Goal: Transaction & Acquisition: Purchase product/service

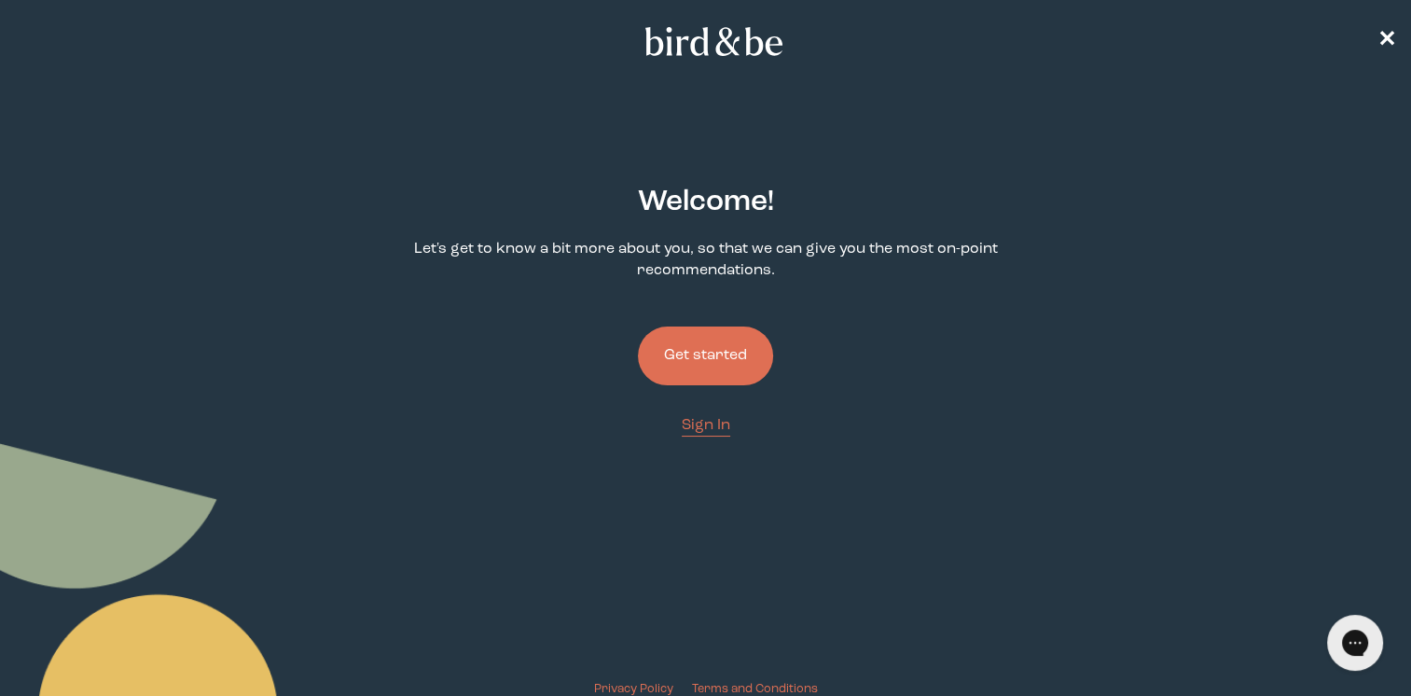
click at [723, 354] on button "Get started" at bounding box center [705, 356] width 135 height 59
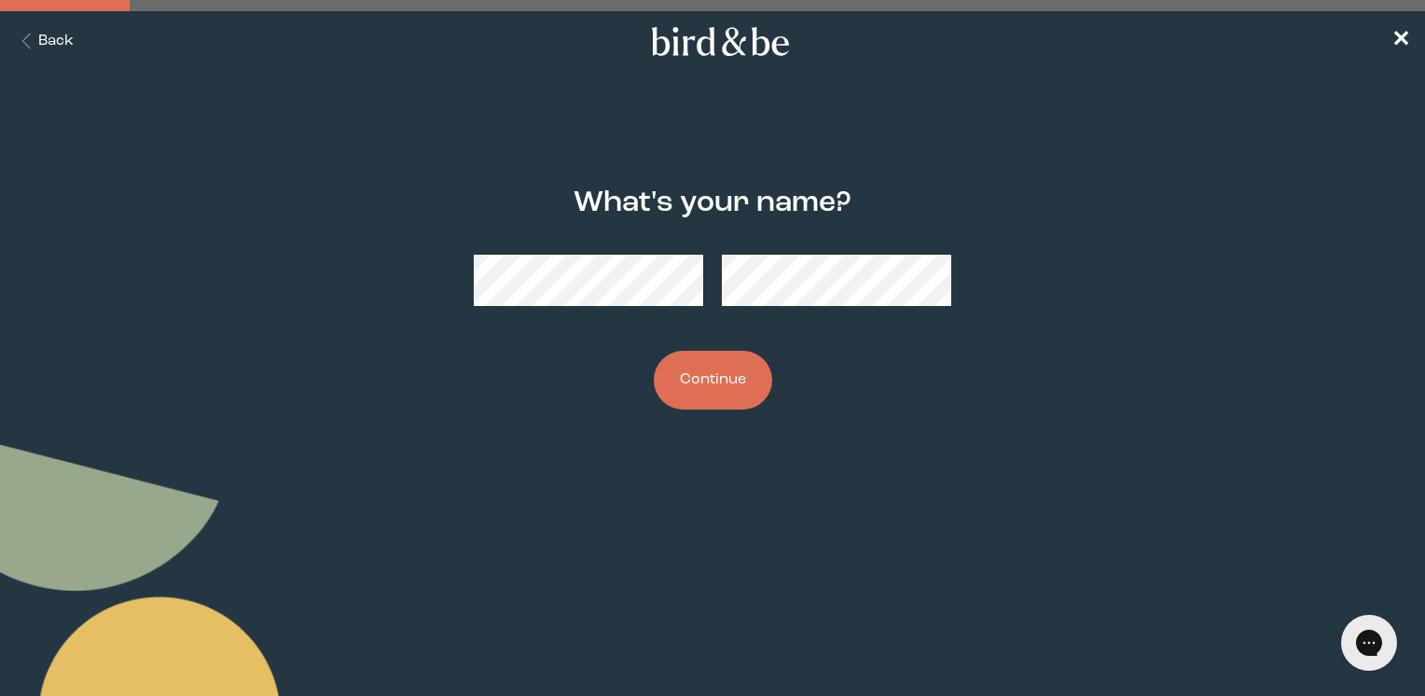
click at [711, 387] on button "Continue" at bounding box center [713, 380] width 118 height 59
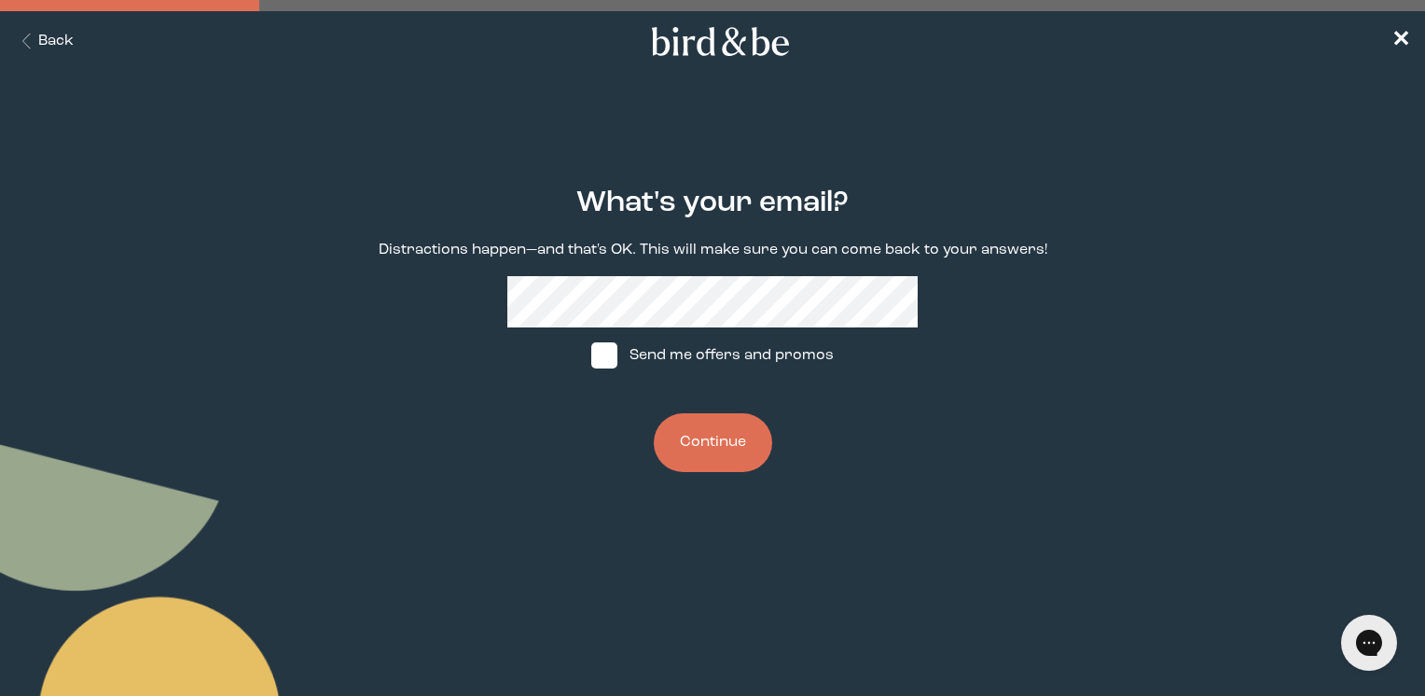
click at [604, 361] on span at bounding box center [604, 355] width 26 height 26
click at [591, 356] on input "Send me offers and promos" at bounding box center [591, 355] width 1 height 1
checkbox input "true"
click at [698, 435] on button "Continue" at bounding box center [713, 442] width 118 height 59
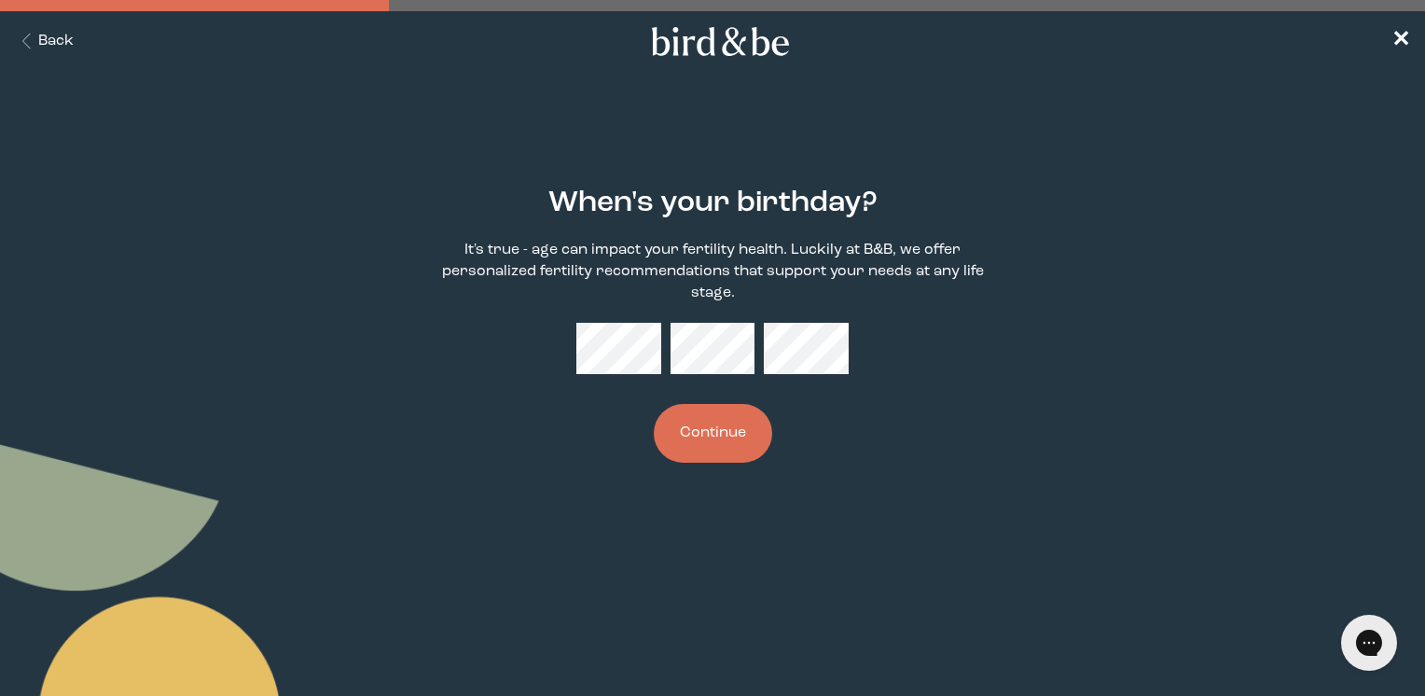
click at [700, 430] on button "Continue" at bounding box center [713, 433] width 118 height 59
click at [834, 438] on div "When's your birthday? It's true - age can impact your fertility health. Luckily…" at bounding box center [712, 325] width 683 height 336
click at [731, 434] on button "Continue" at bounding box center [713, 433] width 118 height 59
click at [713, 424] on button "Continue" at bounding box center [713, 433] width 118 height 59
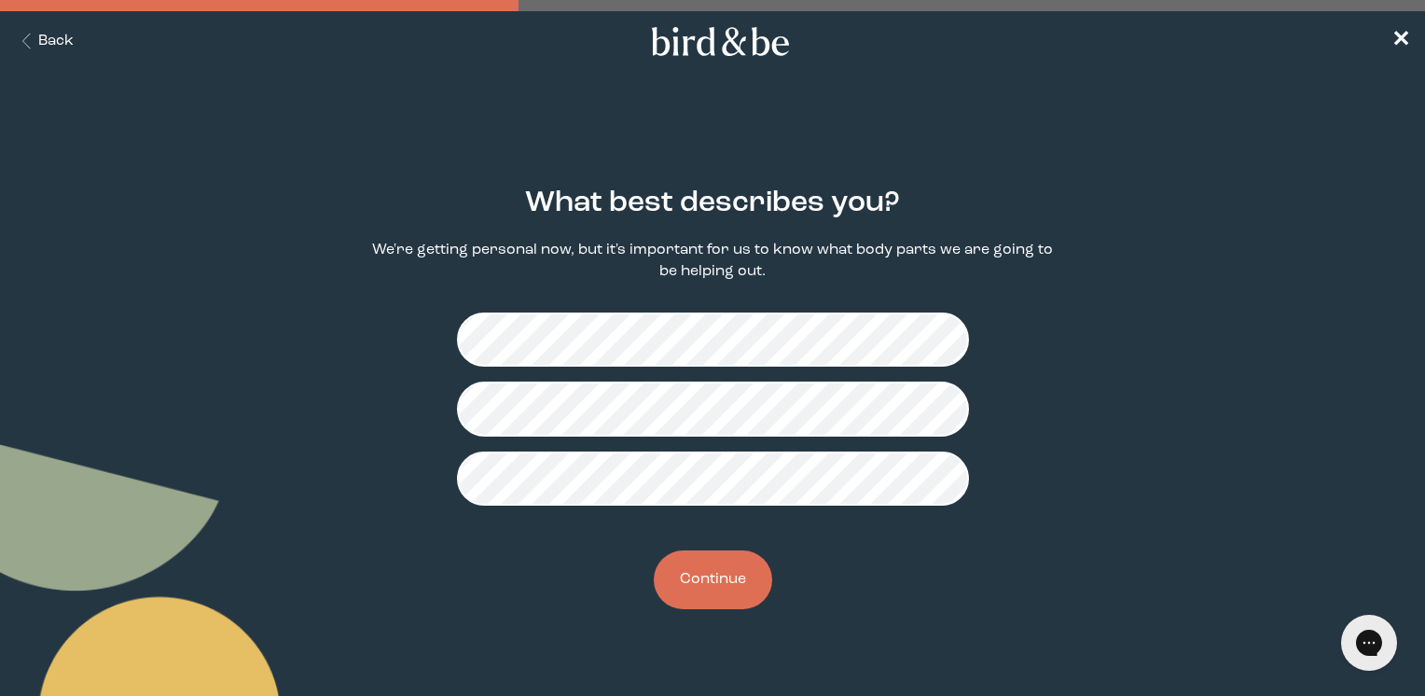
click at [713, 591] on button "Continue" at bounding box center [713, 579] width 118 height 59
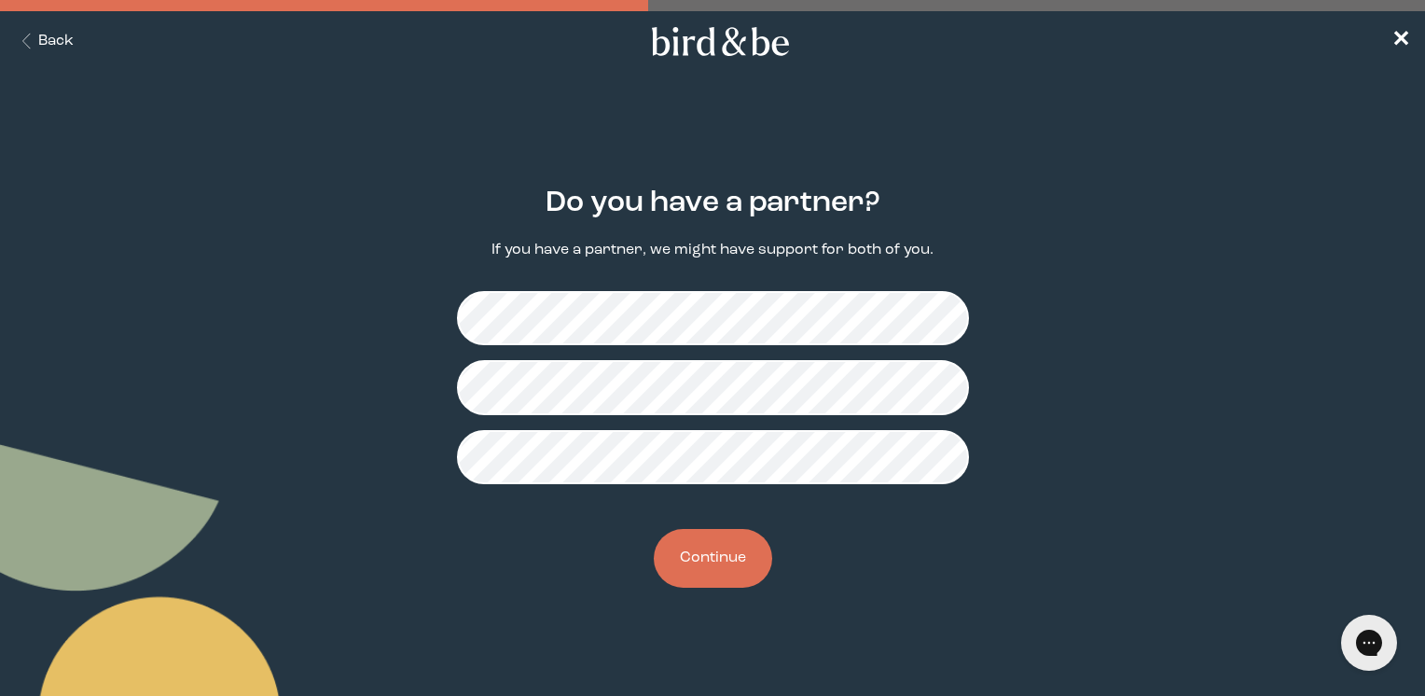
click at [730, 558] on button "Continue" at bounding box center [713, 558] width 118 height 59
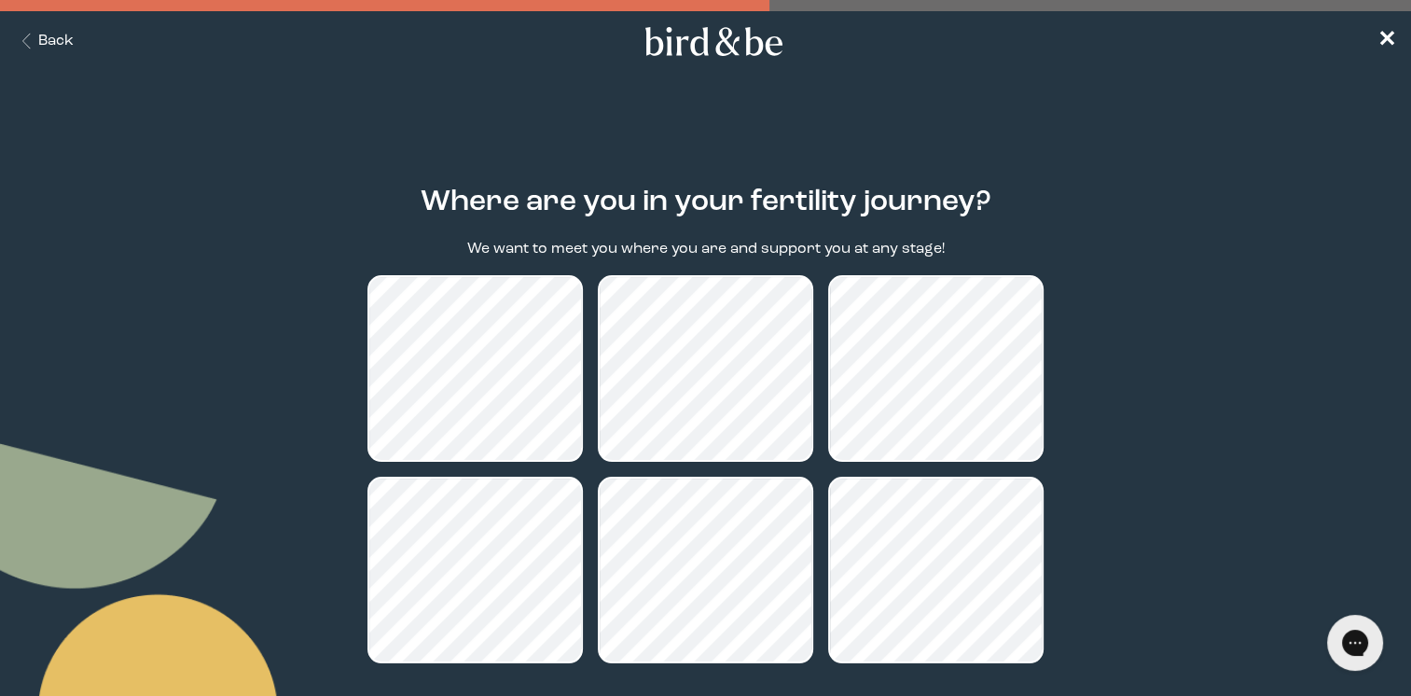
scroll to position [173, 0]
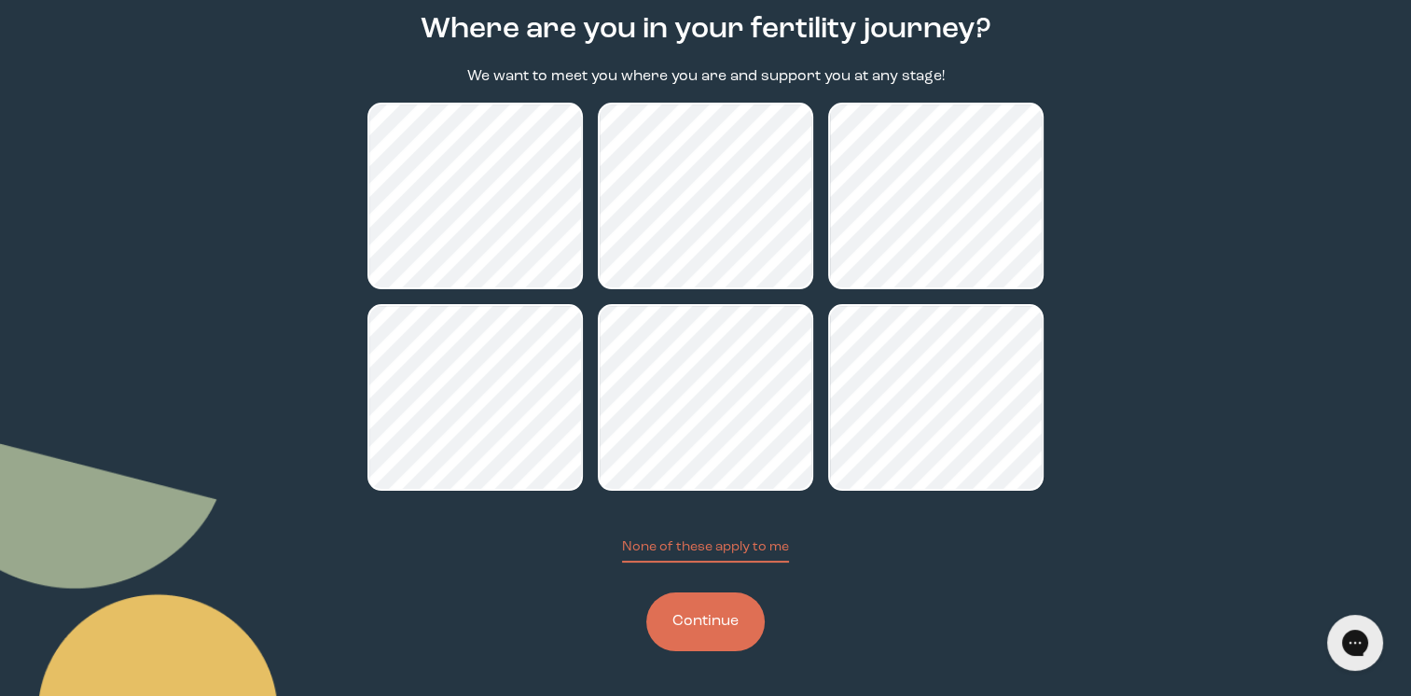
click at [693, 618] on button "Continue" at bounding box center [705, 621] width 118 height 59
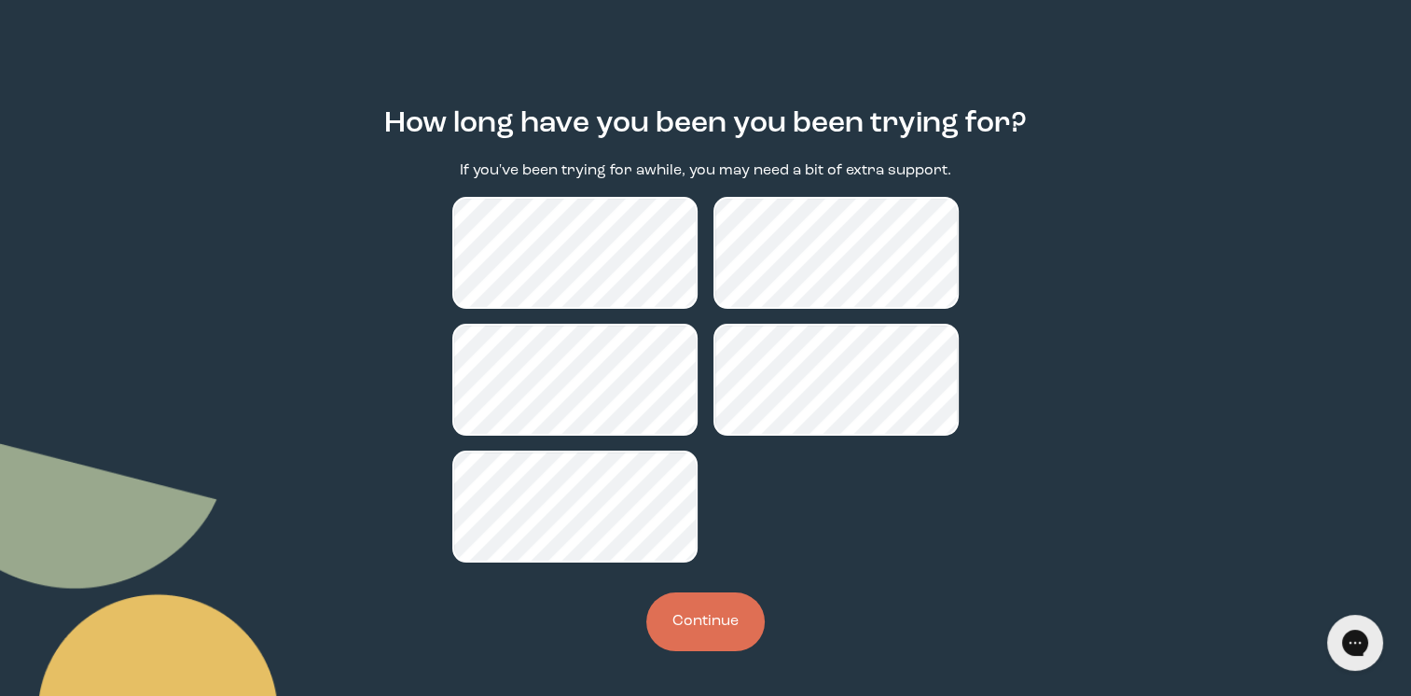
scroll to position [78, 0]
click at [719, 604] on button "Continue" at bounding box center [705, 621] width 118 height 59
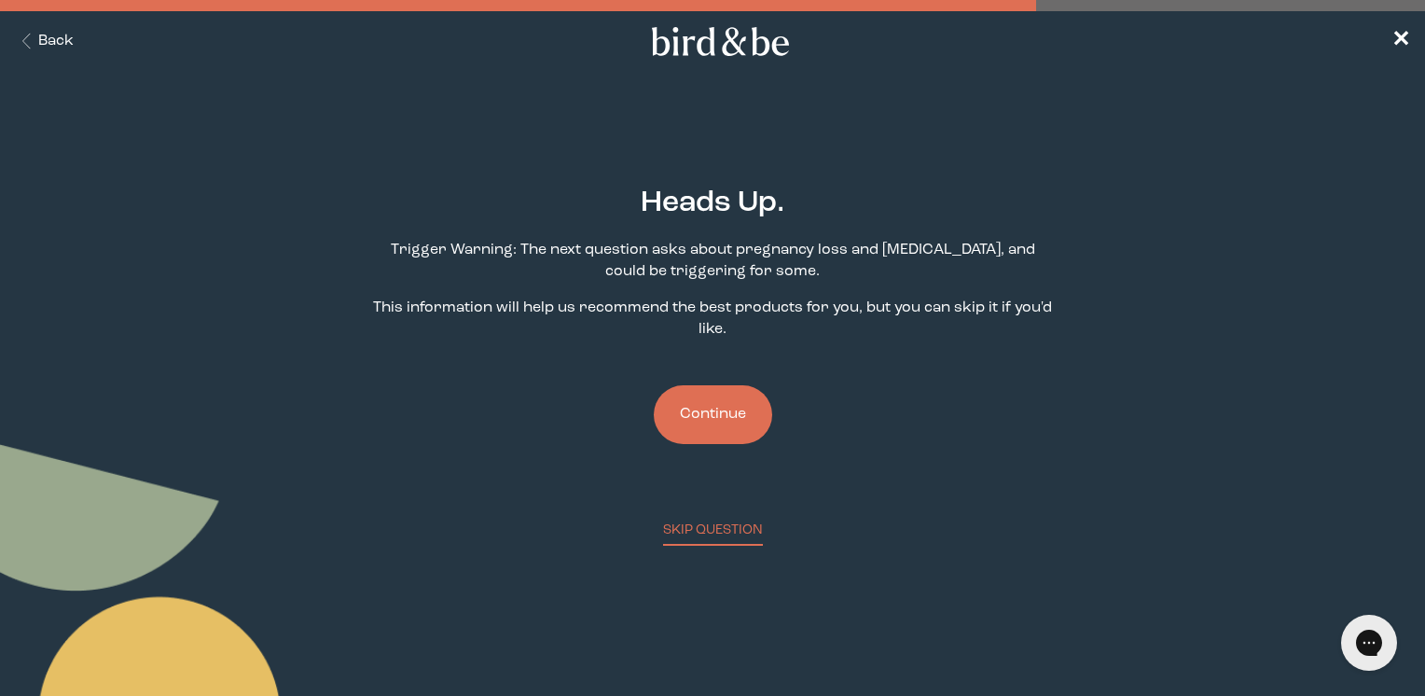
click at [694, 404] on button "Continue" at bounding box center [713, 414] width 118 height 59
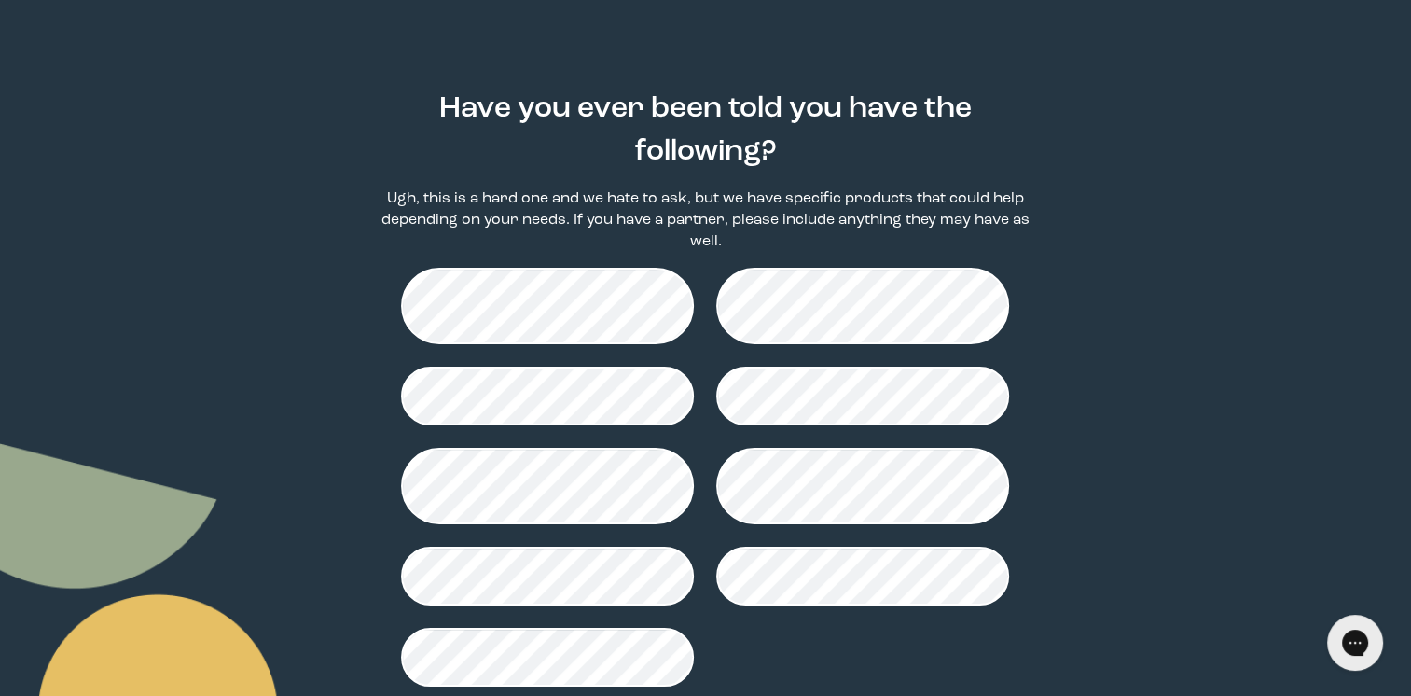
scroll to position [187, 0]
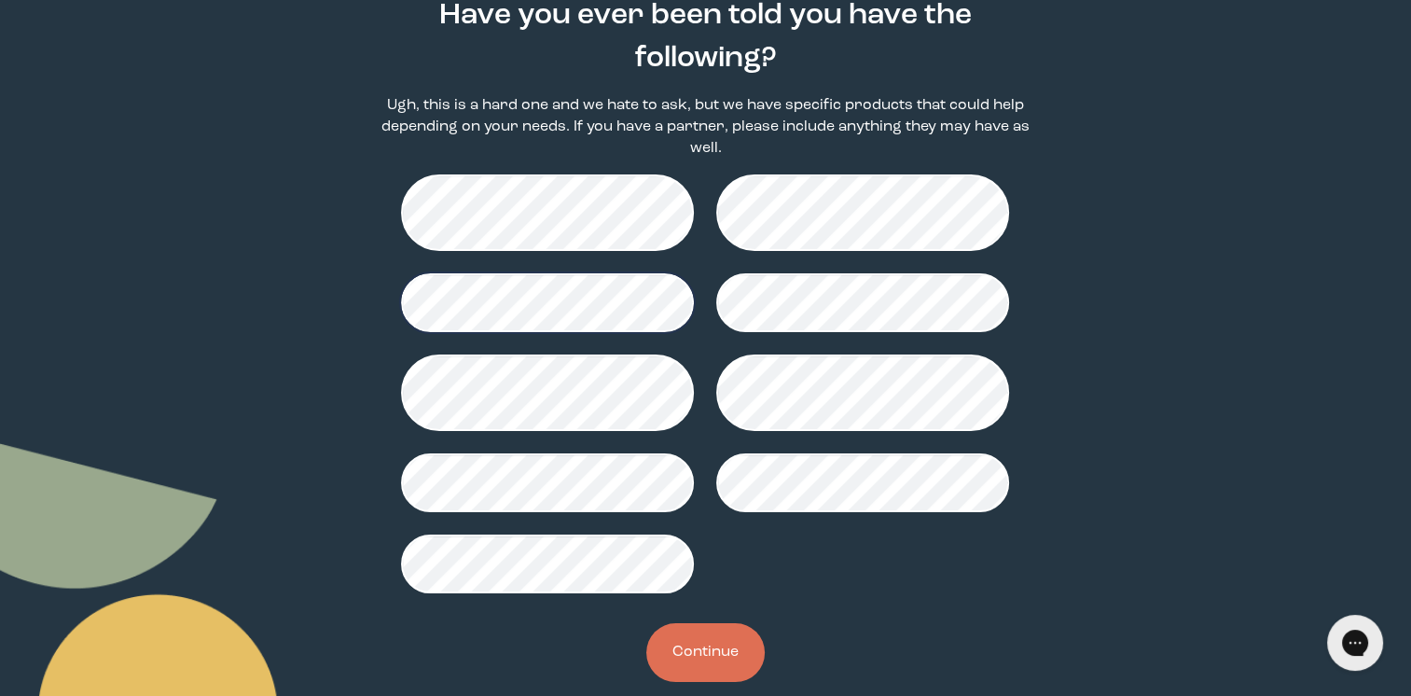
click at [675, 655] on button "Continue" at bounding box center [705, 652] width 118 height 59
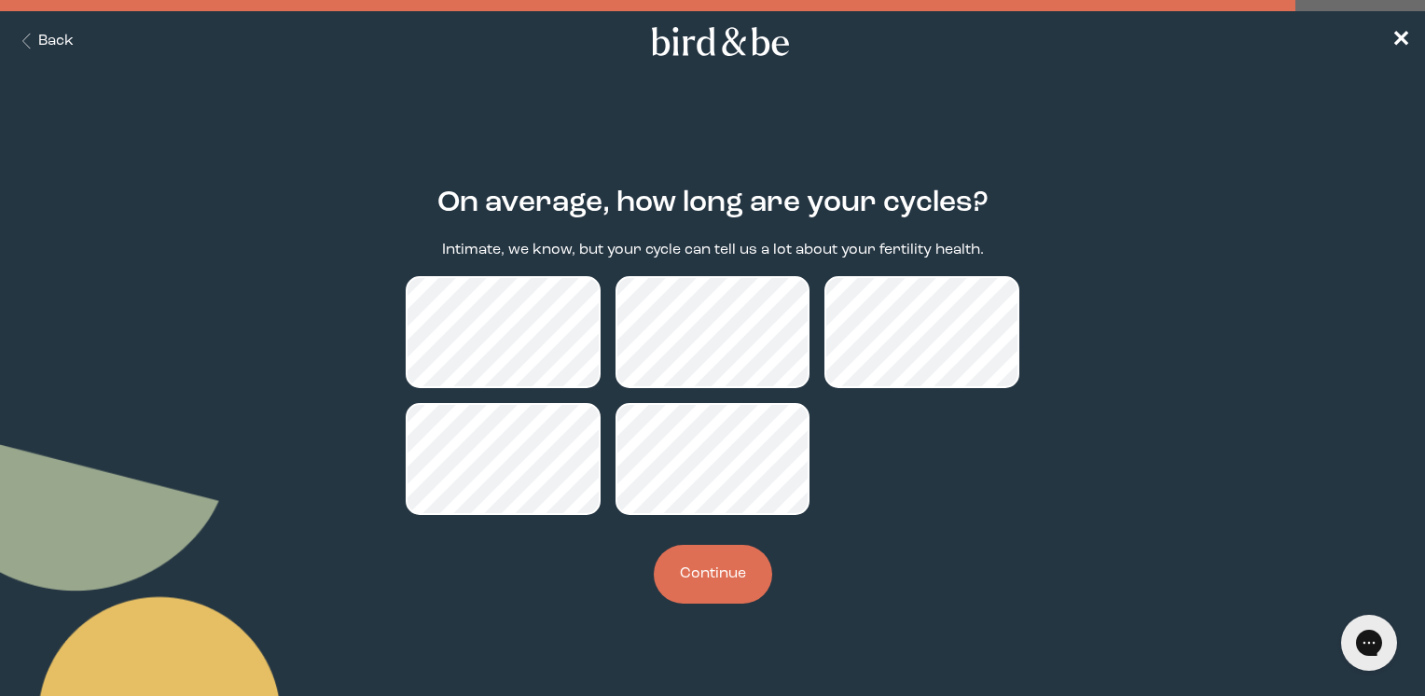
click at [705, 578] on button "Continue" at bounding box center [713, 574] width 118 height 59
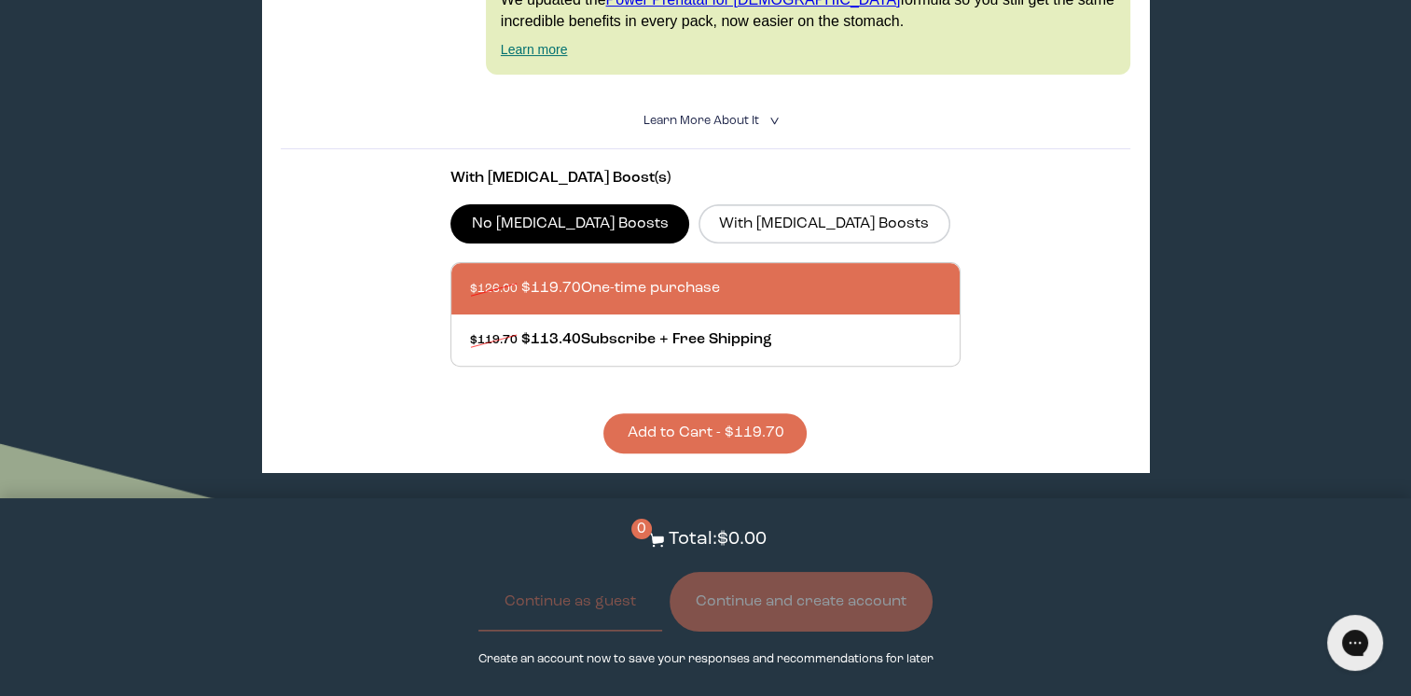
scroll to position [653, 0]
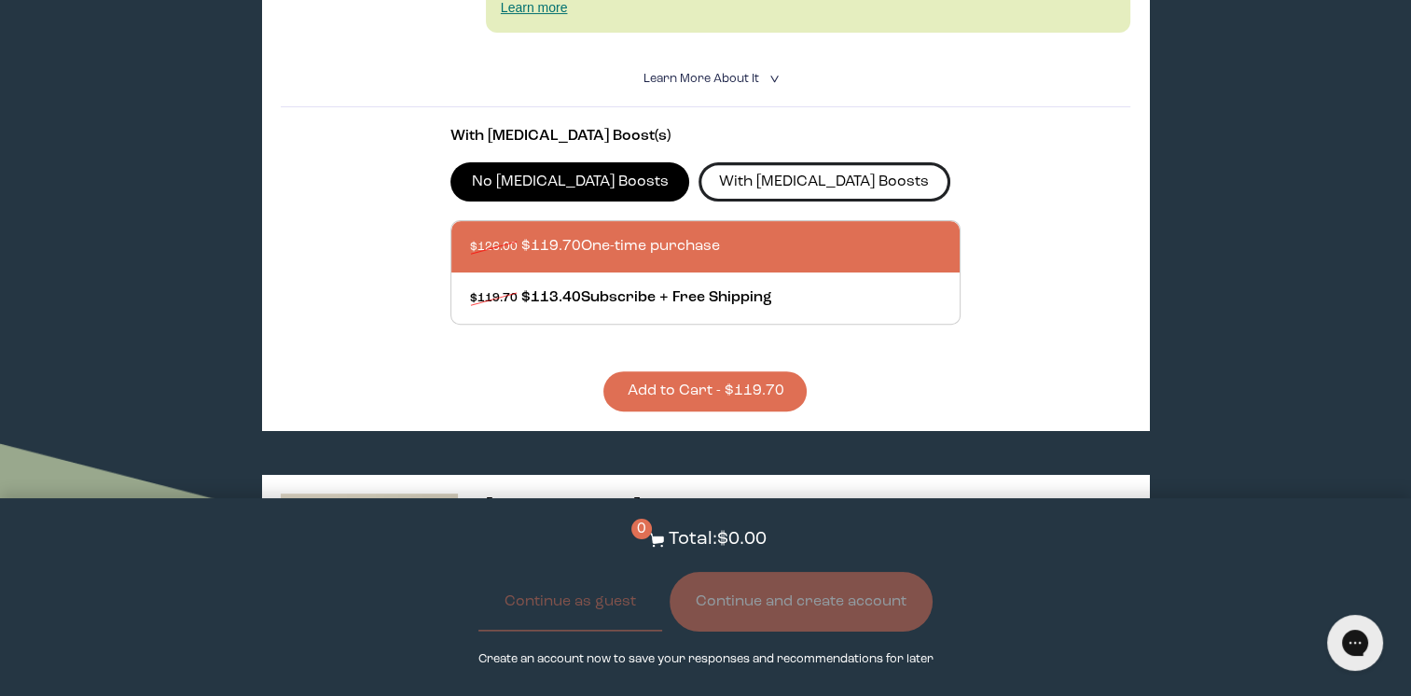
click at [783, 192] on label "With [MEDICAL_DATA] Boosts" at bounding box center [825, 181] width 252 height 39
click at [0, 0] on input "With [MEDICAL_DATA] Boosts" at bounding box center [0, 0] width 0 height 0
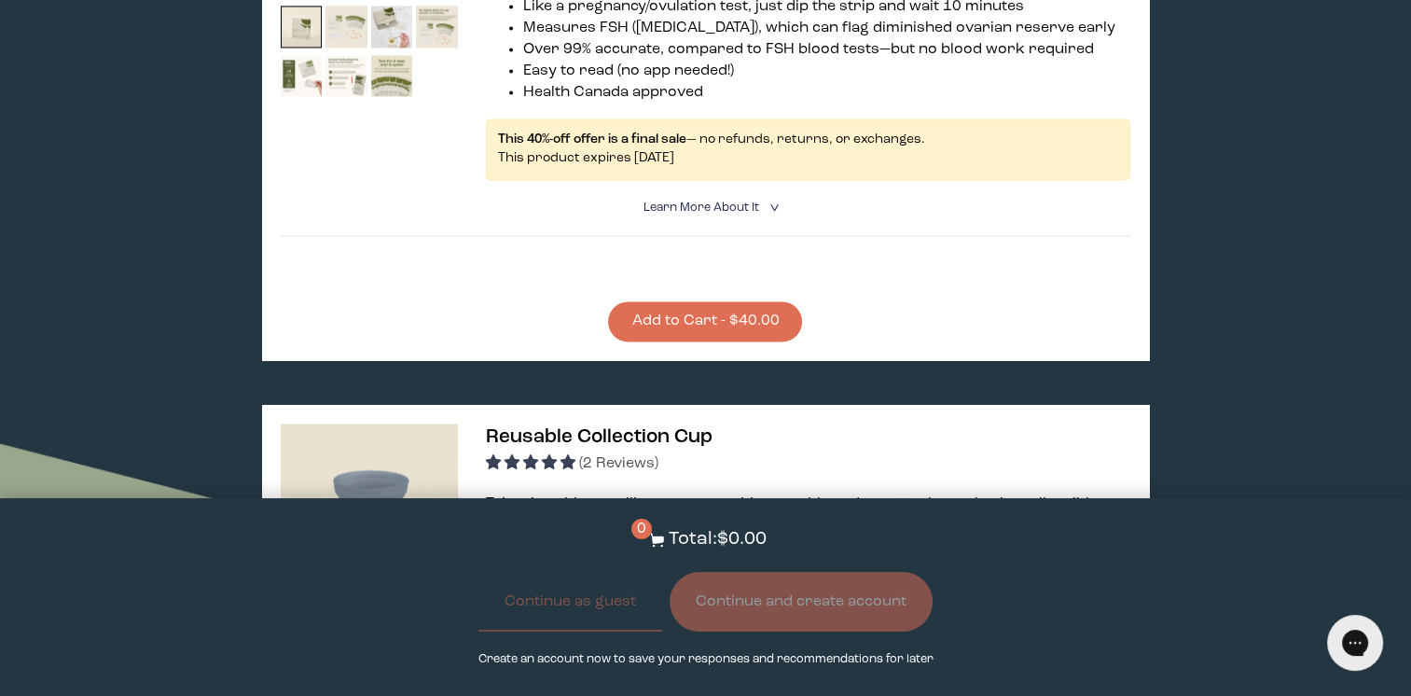
scroll to position [2892, 0]
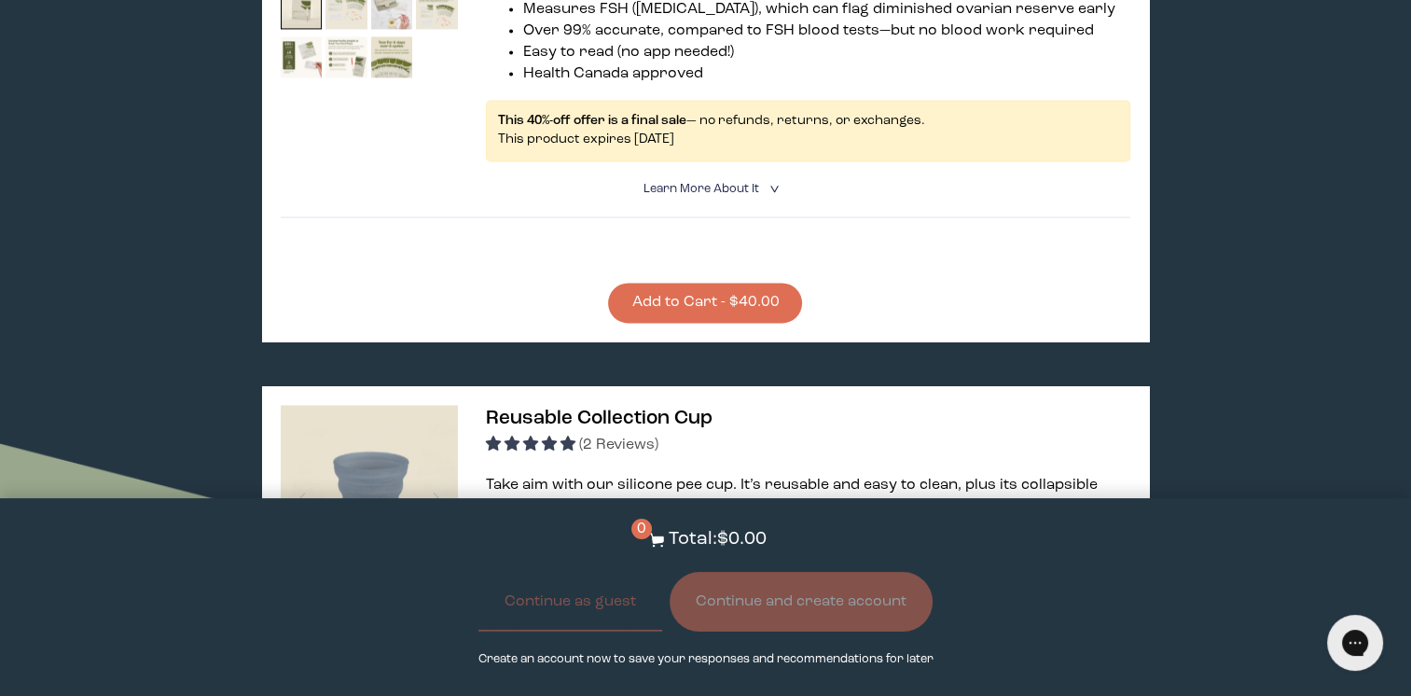
click at [713, 323] on button "Add to Cart - $40.00" at bounding box center [705, 303] width 194 height 40
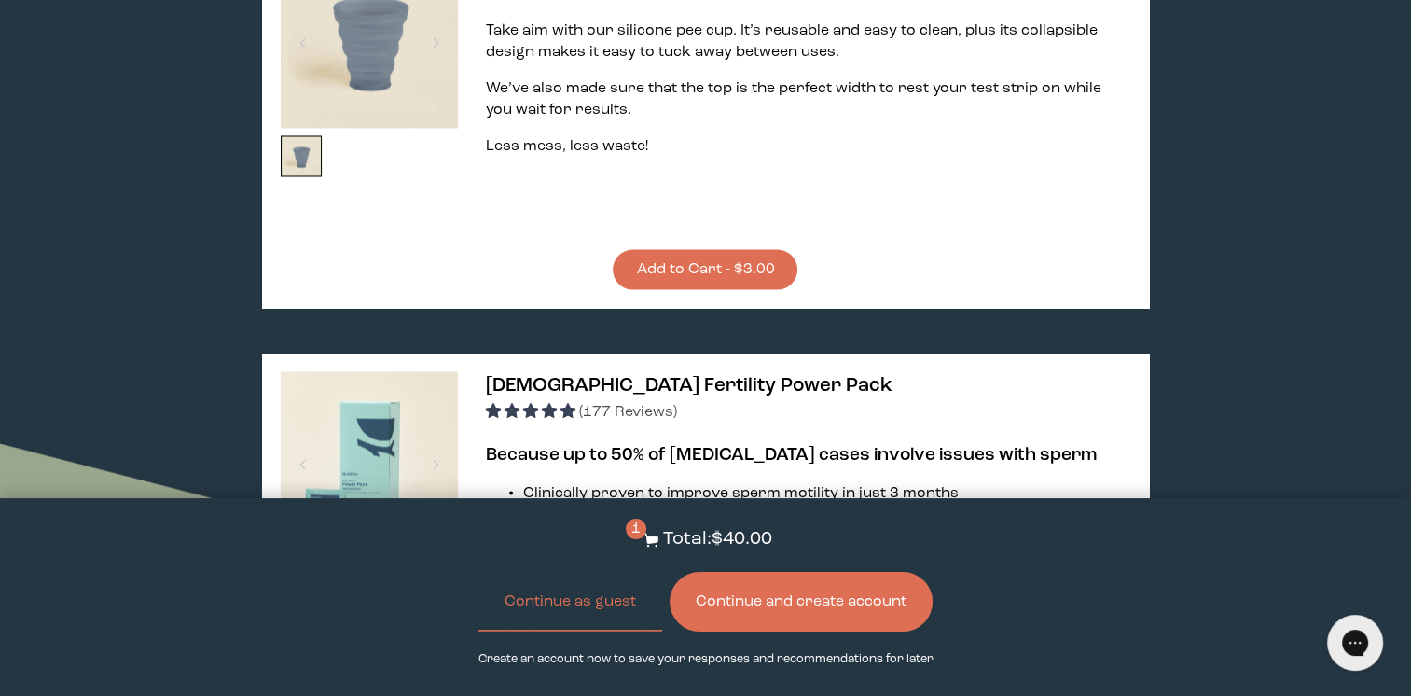
scroll to position [3358, 0]
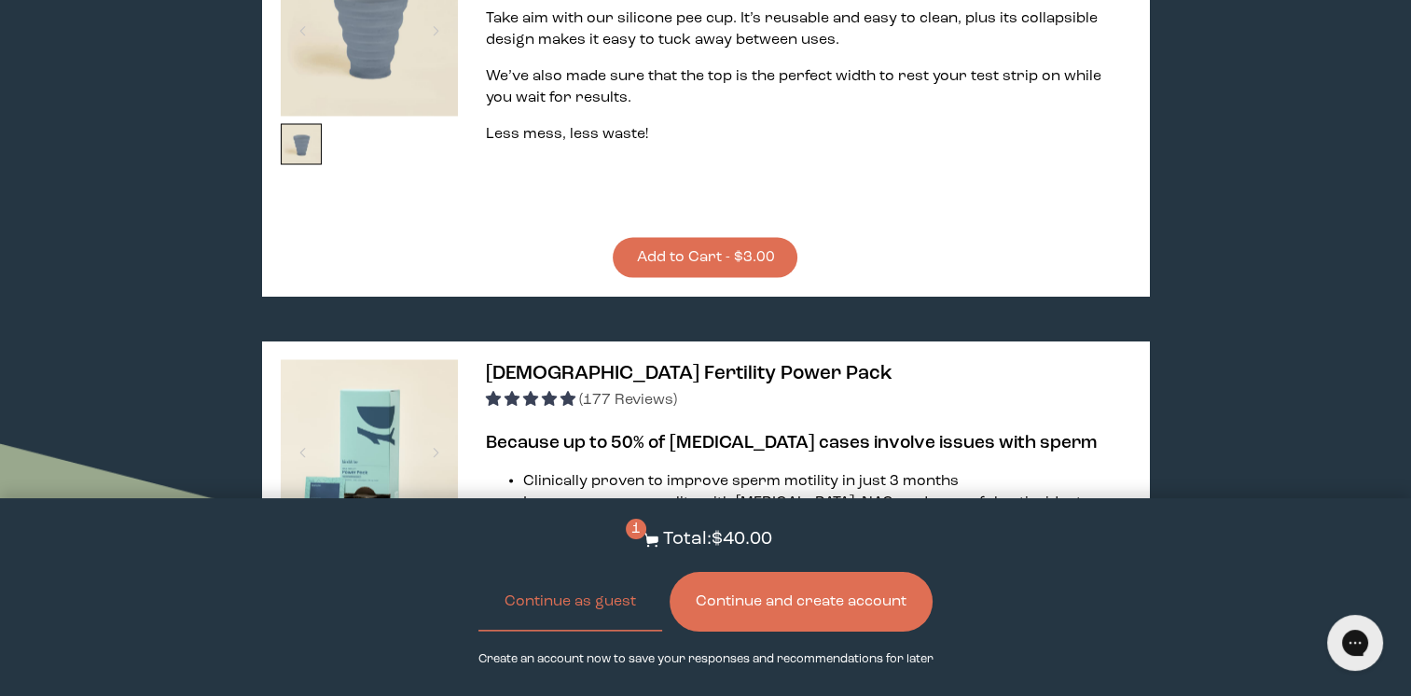
click at [771, 277] on button "Add to Cart - $3.00" at bounding box center [705, 257] width 185 height 40
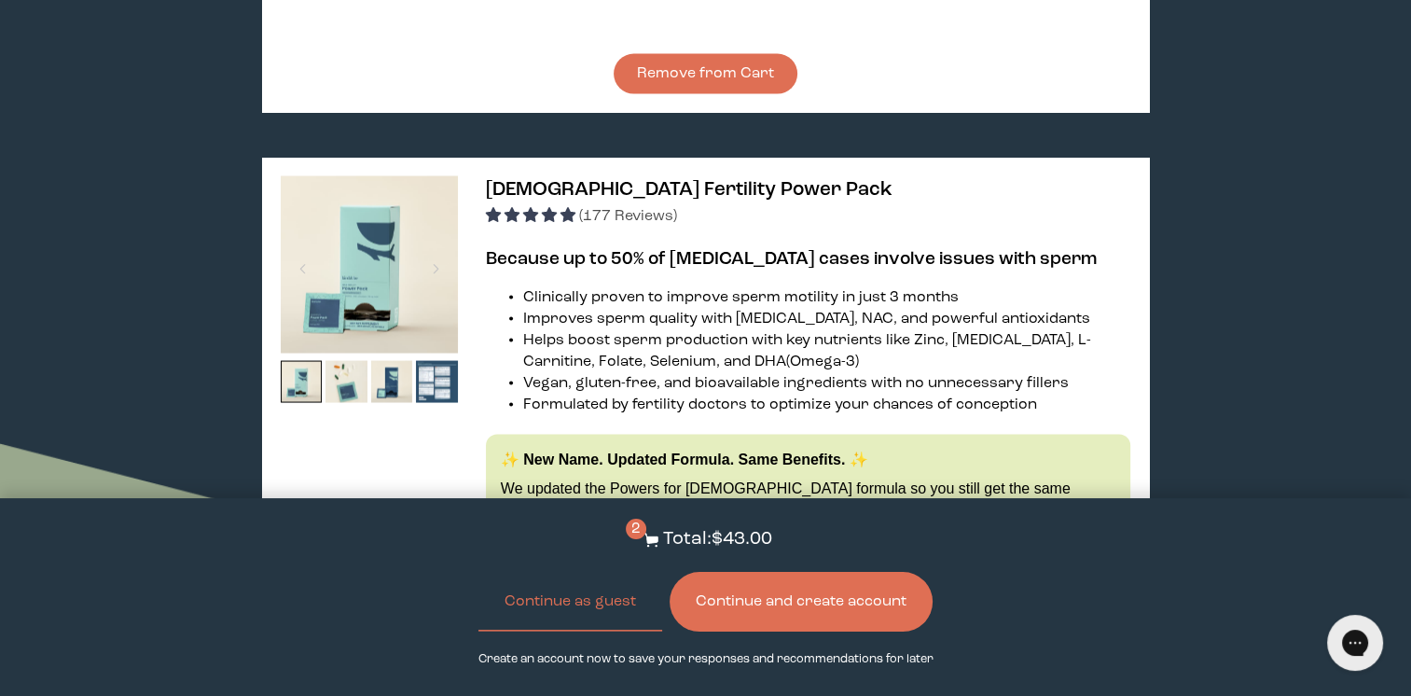
scroll to position [3545, 0]
